Goal: Information Seeking & Learning: Learn about a topic

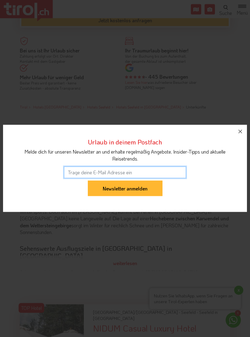
scroll to position [238, 0]
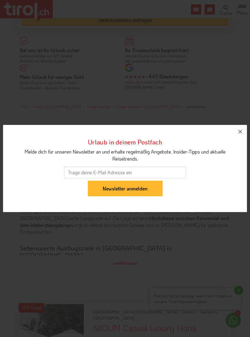
click at [241, 135] on icon "button" at bounding box center [239, 131] width 7 height 7
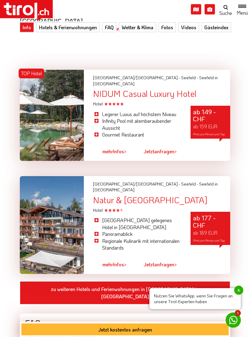
scroll to position [462, 0]
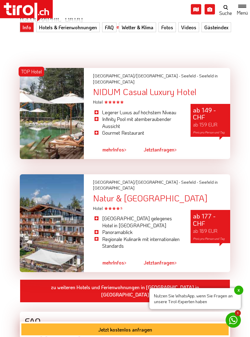
click at [44, 107] on div at bounding box center [52, 113] width 64 height 91
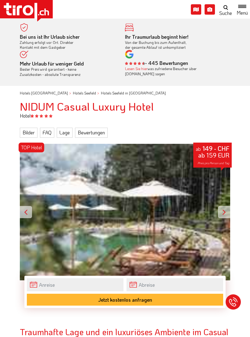
click at [223, 213] on div at bounding box center [224, 212] width 12 height 12
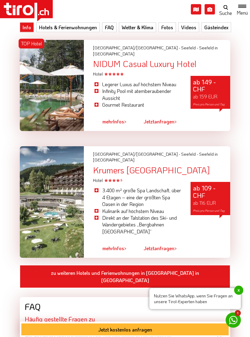
scroll to position [497, 0]
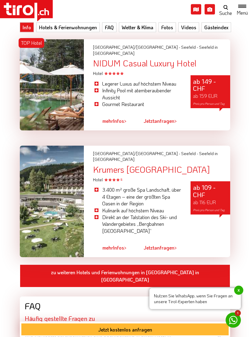
click at [194, 265] on link "zu weiteren Hotels und Ferienwohnungen in Seefeld in Tirol" at bounding box center [125, 276] width 210 height 23
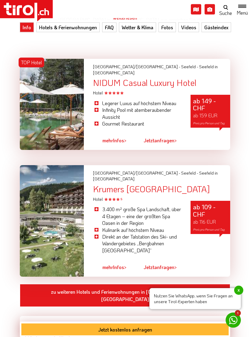
scroll to position [506, 0]
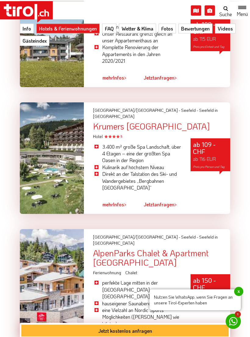
scroll to position [900, 0]
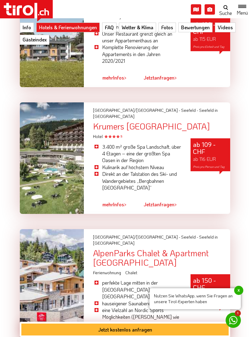
click at [46, 129] on div at bounding box center [52, 158] width 64 height 112
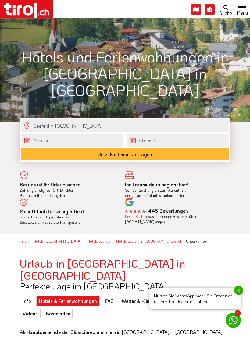
scroll to position [0, 0]
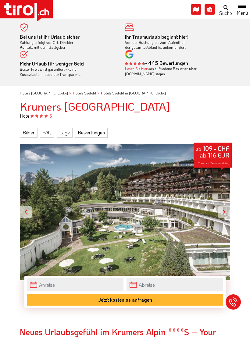
click at [222, 213] on div at bounding box center [224, 212] width 12 height 12
